Goal: Transaction & Acquisition: Purchase product/service

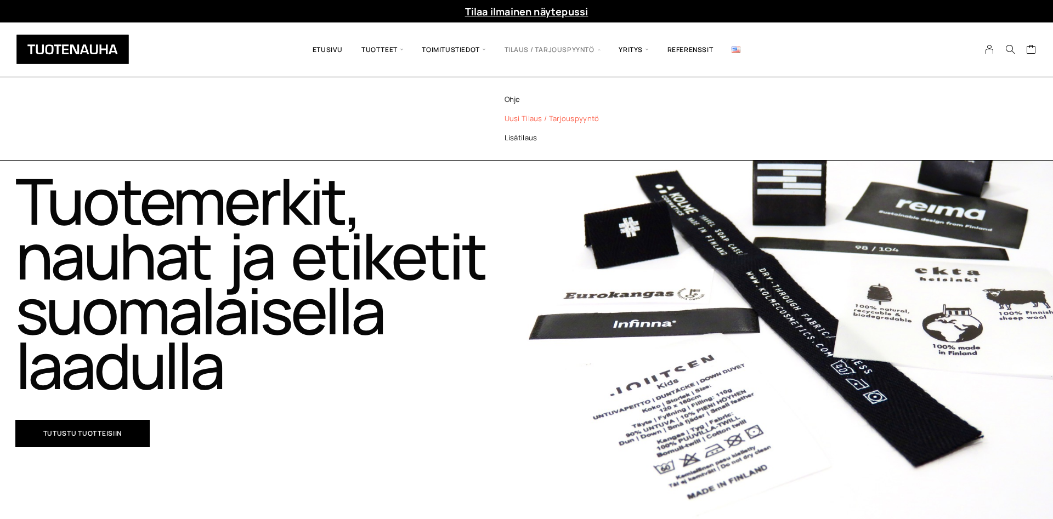
click at [563, 114] on link "Uusi tilaus / tarjouspyyntö" at bounding box center [566, 118] width 159 height 19
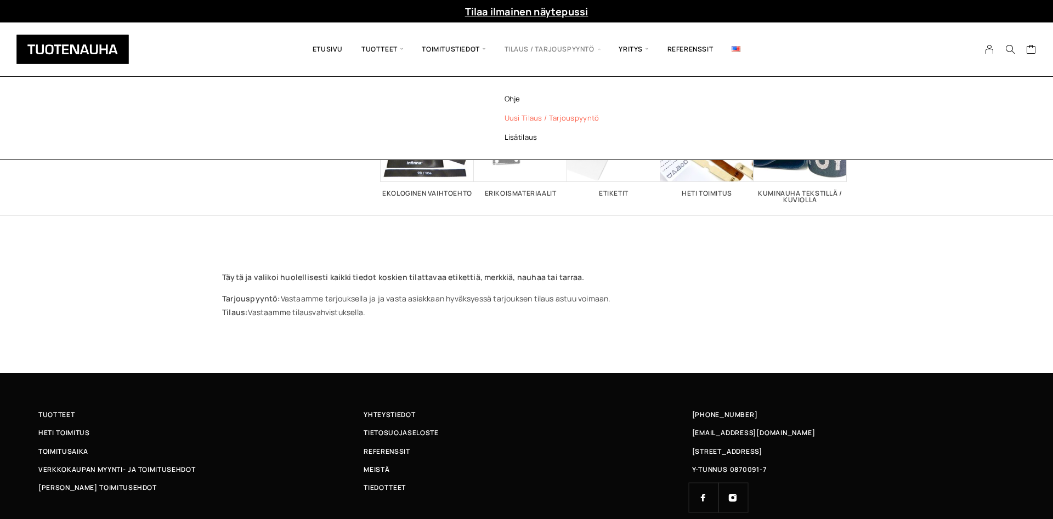
click at [551, 118] on link "Uusi tilaus / tarjouspyyntö" at bounding box center [566, 118] width 159 height 19
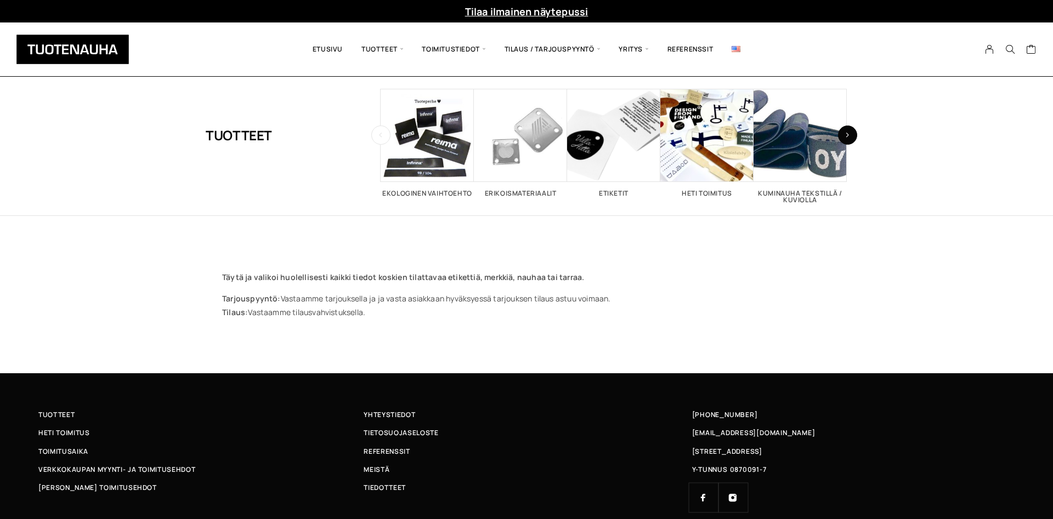
click at [848, 135] on icon "button" at bounding box center [847, 135] width 4 height 6
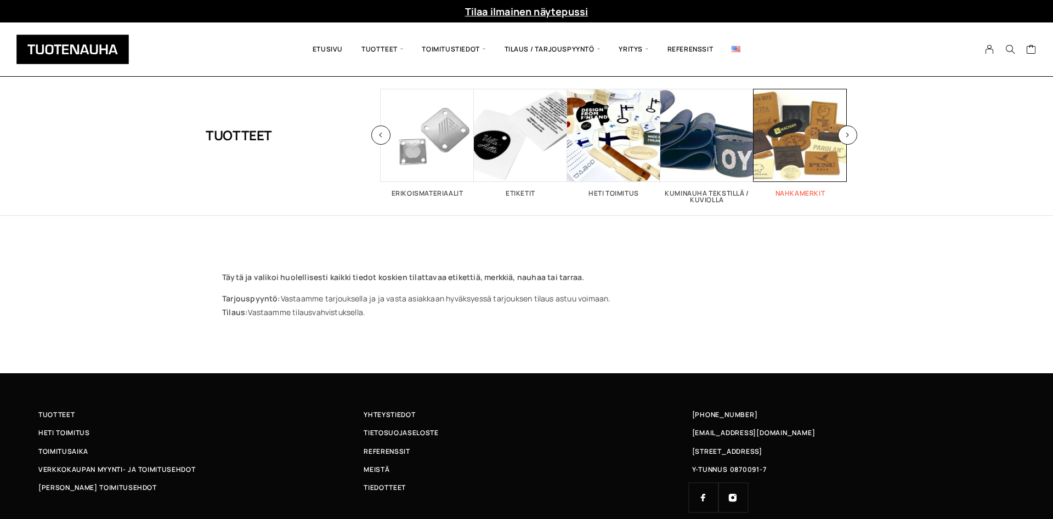
click at [797, 139] on span "Visit product category Nahkamerkit" at bounding box center [799, 135] width 93 height 93
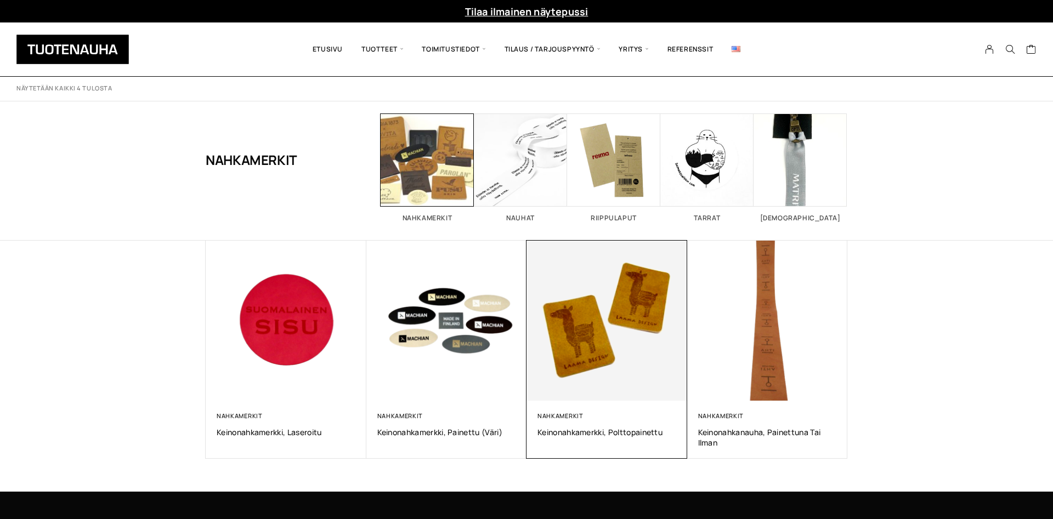
click at [611, 325] on img at bounding box center [607, 320] width 168 height 168
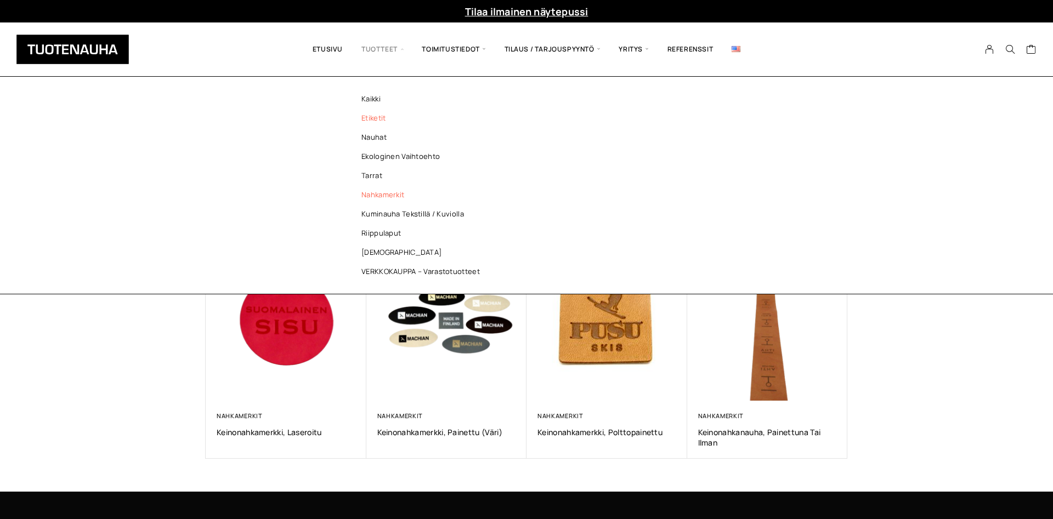
click at [383, 116] on link "Etiketit" at bounding box center [423, 118] width 159 height 19
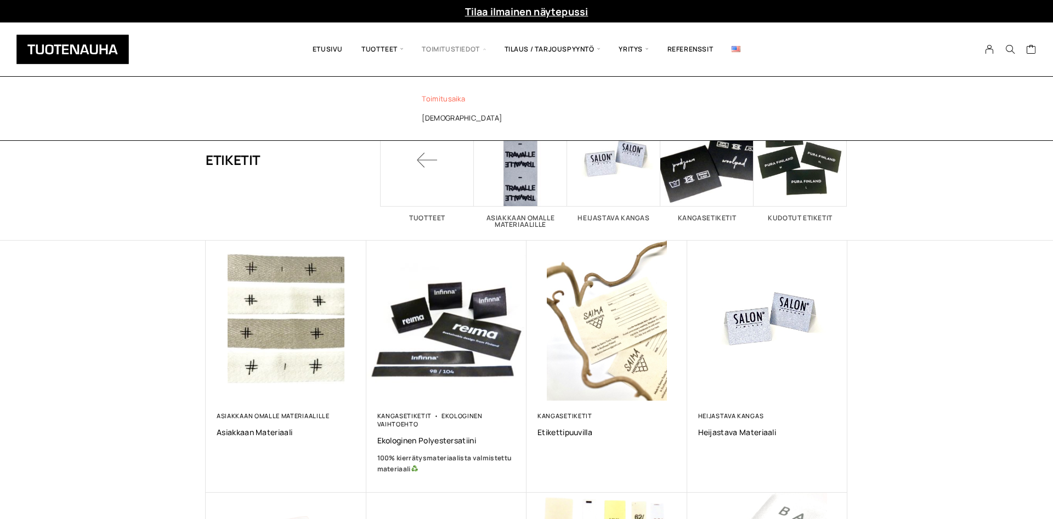
click at [452, 101] on link "Toimitusaika" at bounding box center [483, 98] width 159 height 19
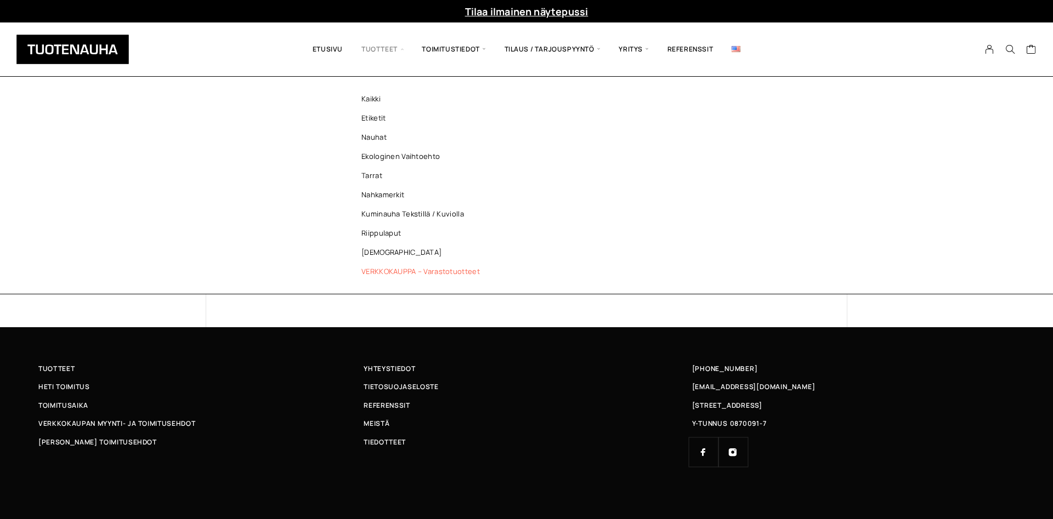
click at [391, 270] on link "VERKKOKAUPPA – Varastotuotteet" at bounding box center [423, 271] width 159 height 19
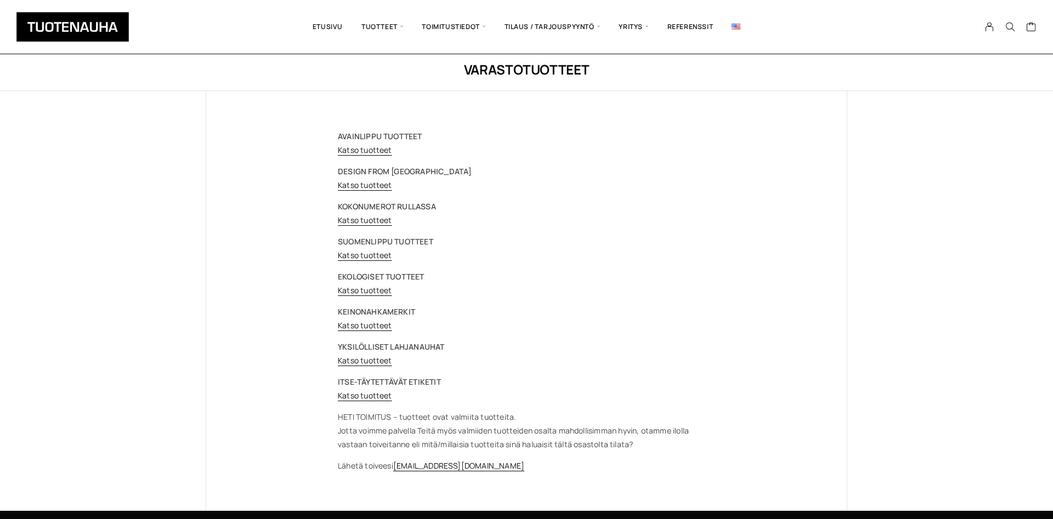
scroll to position [56, 0]
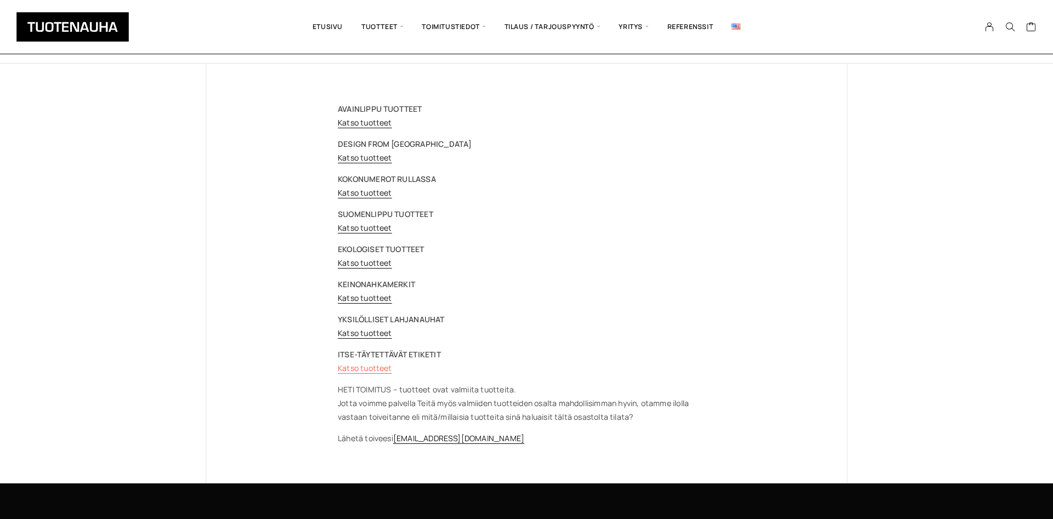
click at [360, 370] on link "Katso tuotteet" at bounding box center [365, 368] width 54 height 10
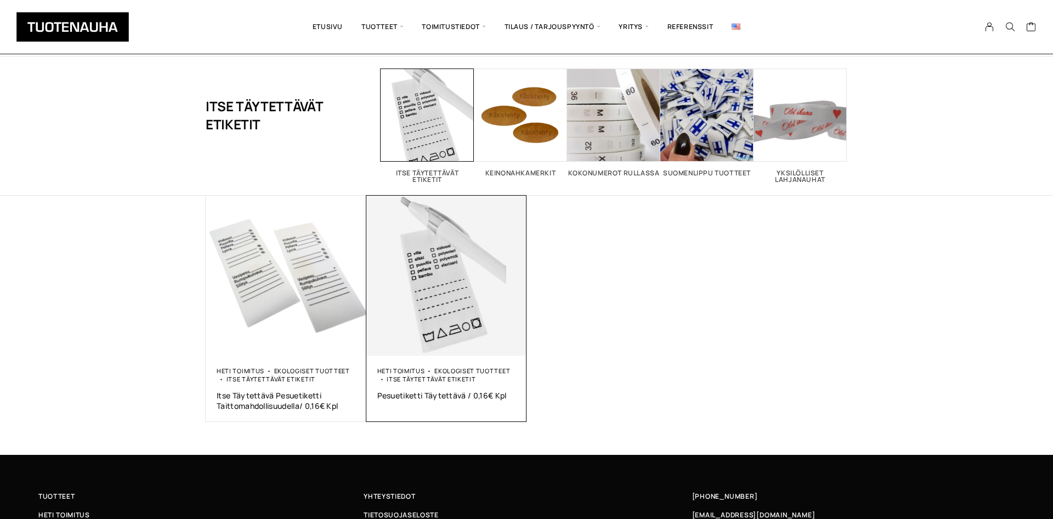
scroll to position [56, 0]
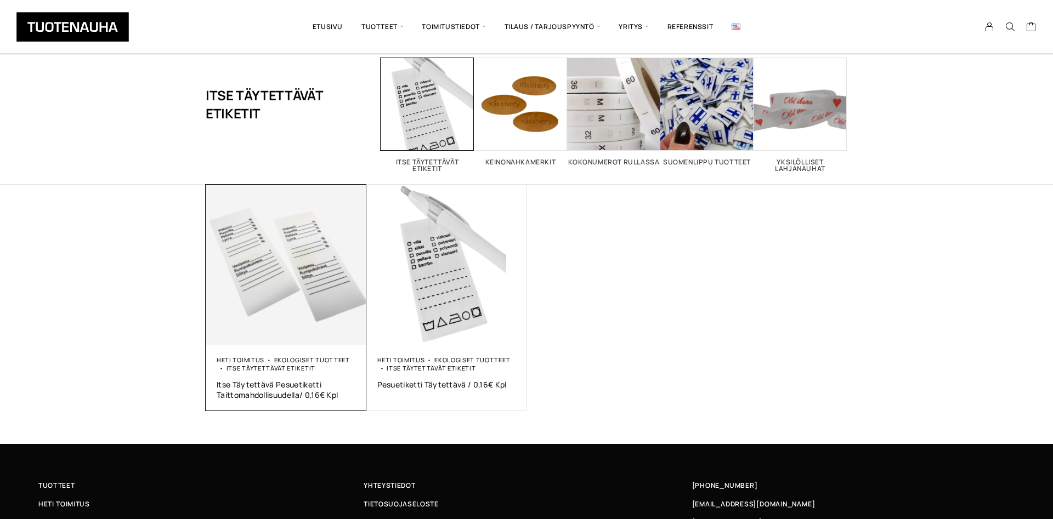
click at [294, 269] on img at bounding box center [286, 265] width 161 height 161
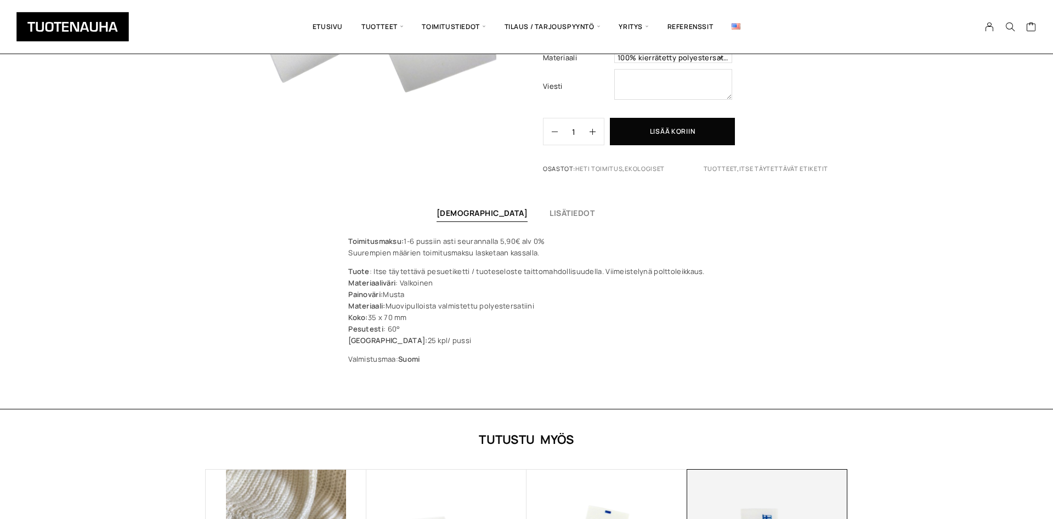
scroll to position [224, 0]
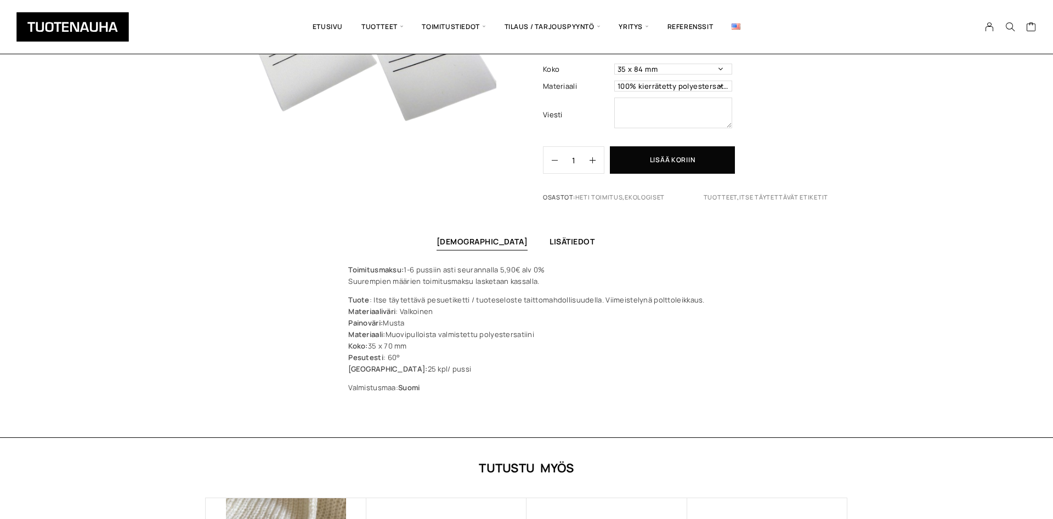
click at [549, 236] on link "Lisätiedot" at bounding box center [571, 241] width 45 height 10
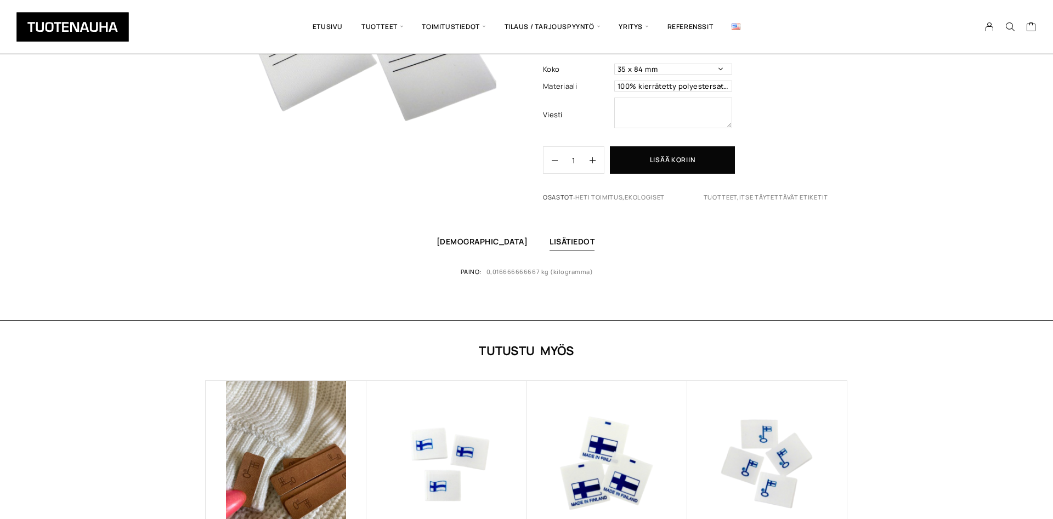
click at [479, 236] on link "[DEMOGRAPHIC_DATA]" at bounding box center [482, 241] width 92 height 10
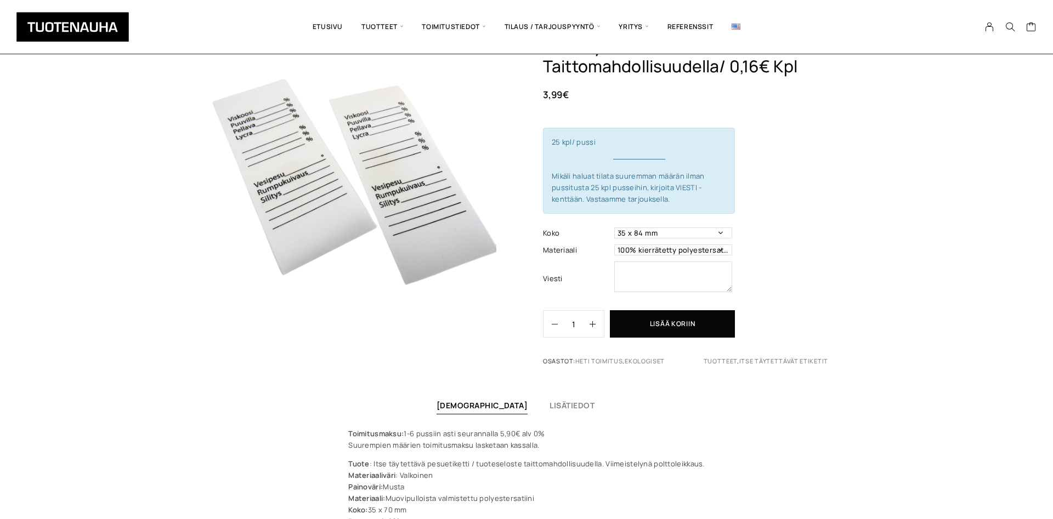
scroll to position [0, 0]
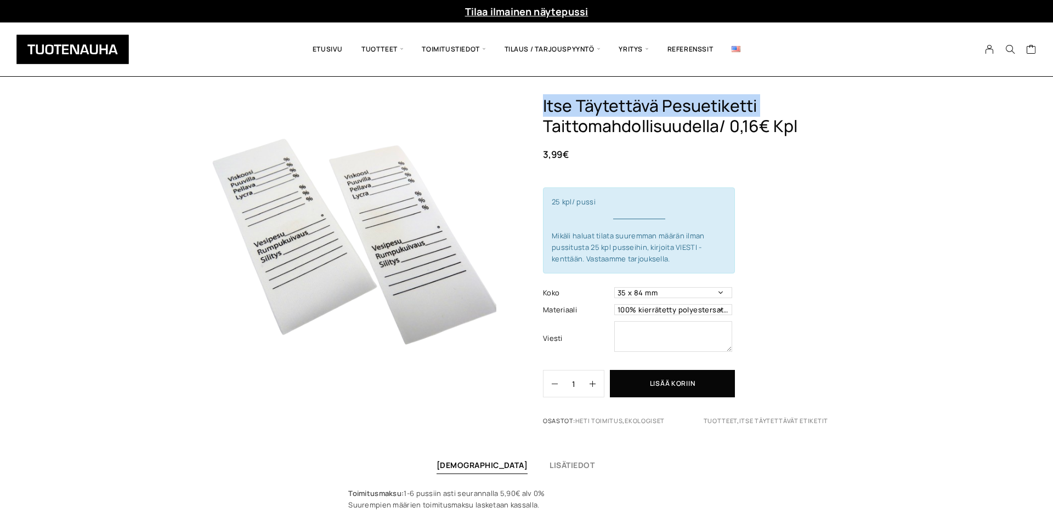
drag, startPoint x: 543, startPoint y: 103, endPoint x: 803, endPoint y: 109, distance: 260.0
click at [846, 108] on h1 "Itse täytettävä pesuetiketti taittomahdollisuudella/ 0,16€ kpl" at bounding box center [695, 116] width 304 height 41
copy h1 "Itse täytettävä pesuetiketti"
